Goal: Book appointment/travel/reservation

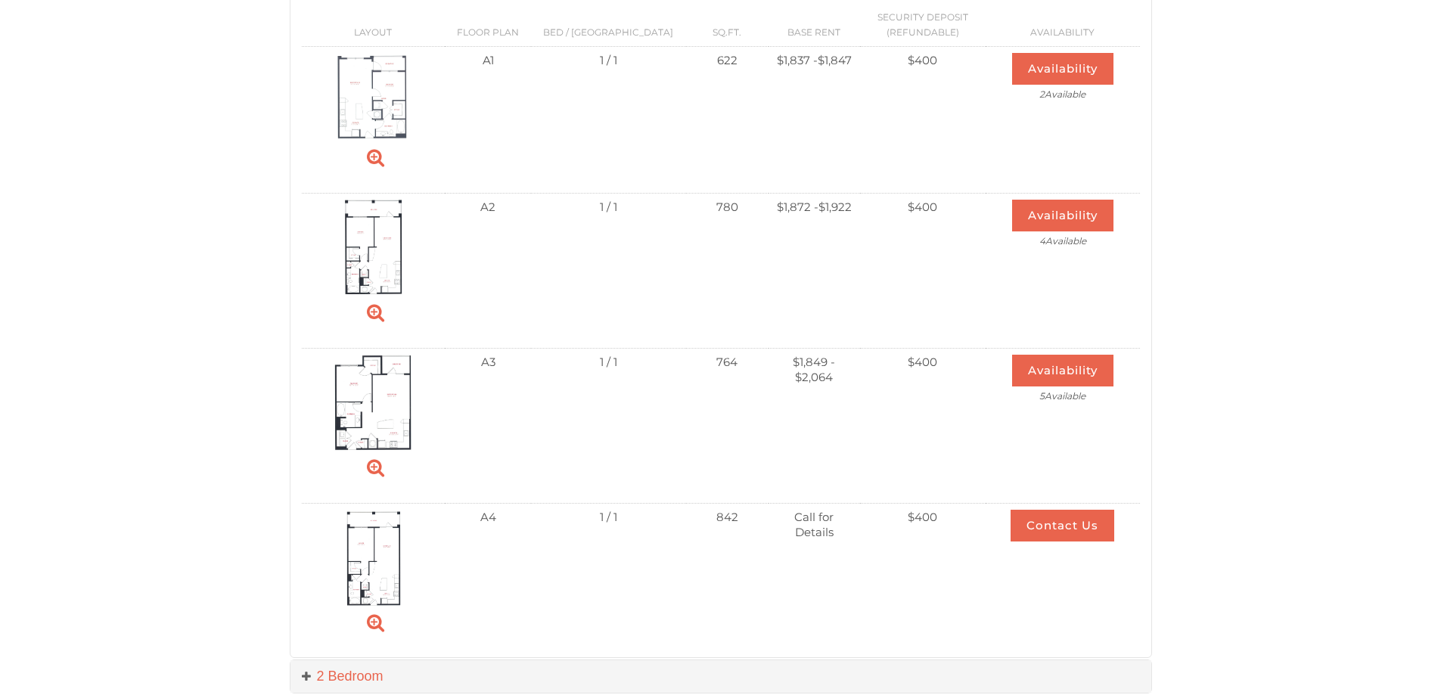
click at [1069, 370] on button "Availability" at bounding box center [1062, 371] width 101 height 32
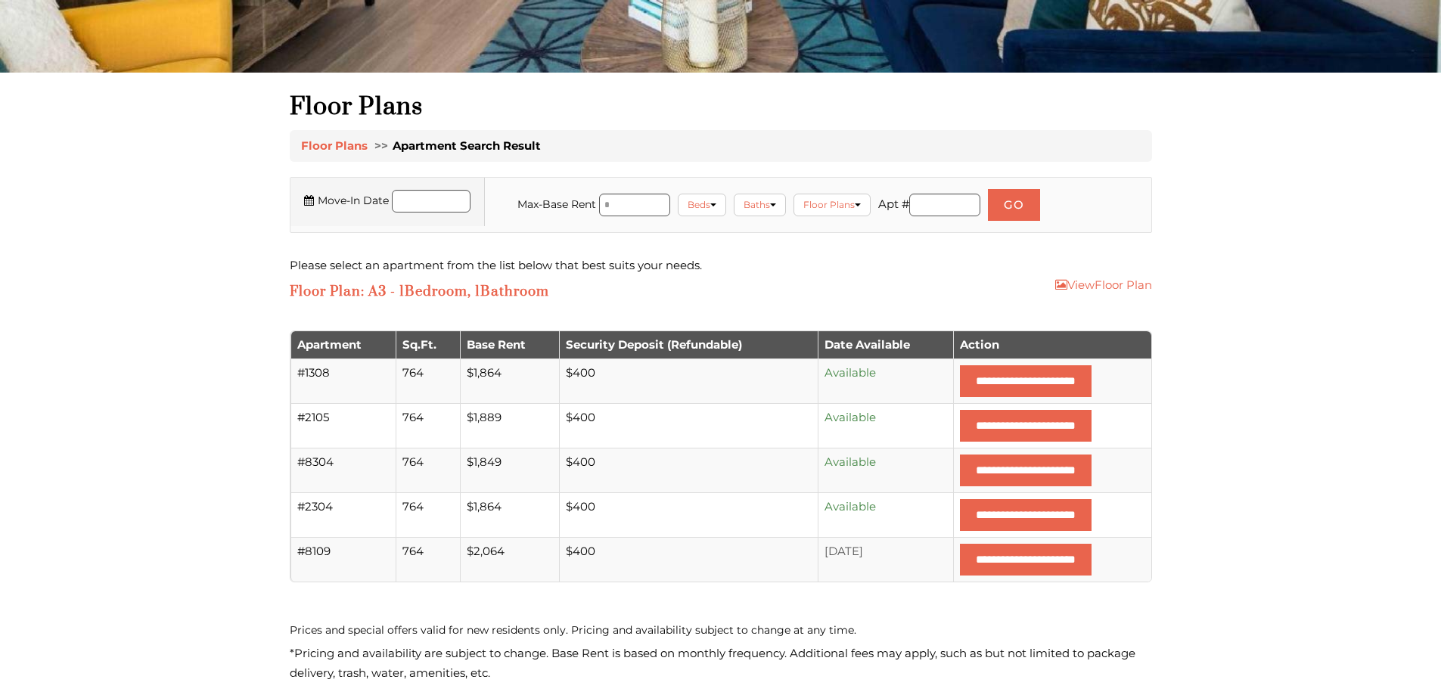
scroll to position [454, 0]
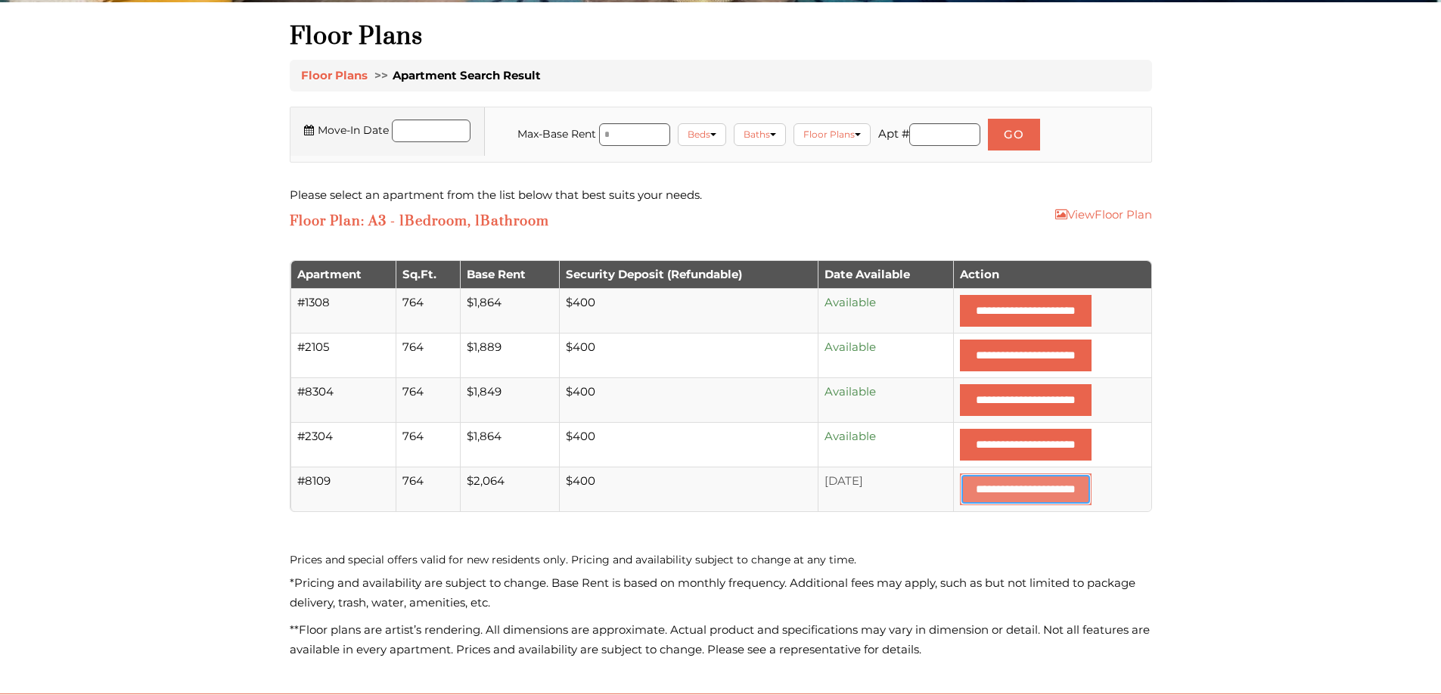
click at [983, 493] on input "**********" at bounding box center [1026, 490] width 132 height 32
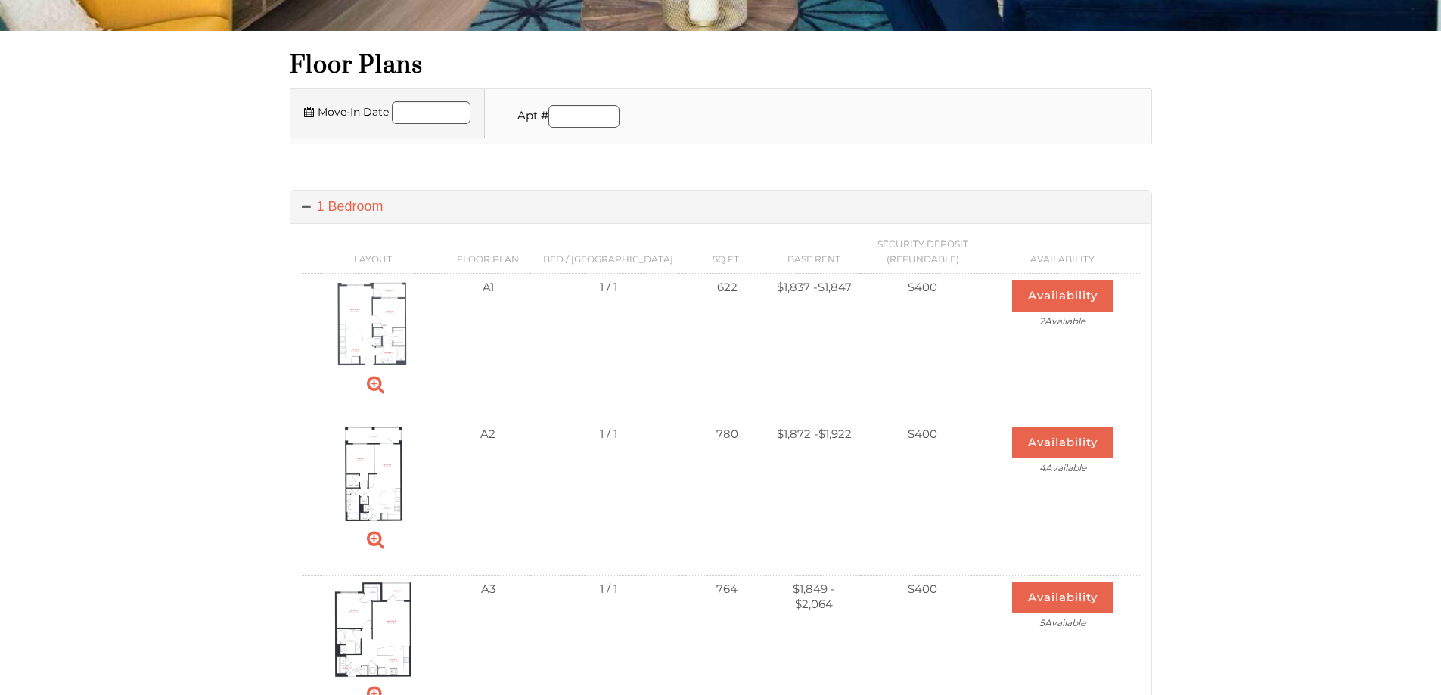
scroll to position [101, 0]
